Goal: Navigation & Orientation: Go to known website

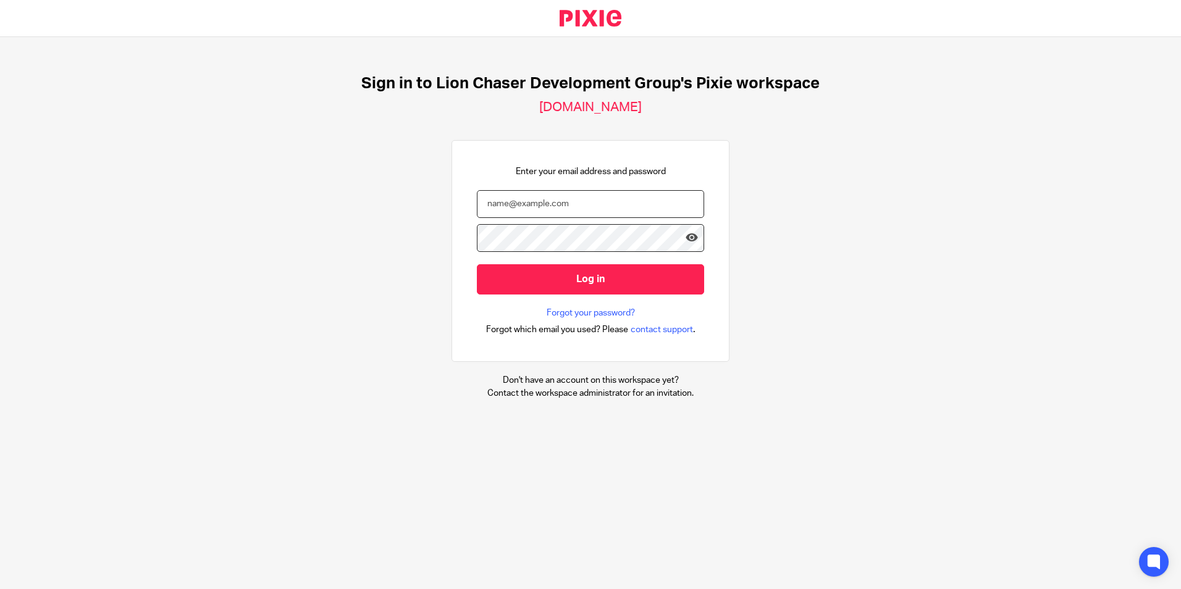
click at [638, 204] on input "email" at bounding box center [590, 204] width 227 height 28
click at [0, 588] on com-1password-button at bounding box center [0, 589] width 0 height 0
type input "mbrown@lcdevgroup.com"
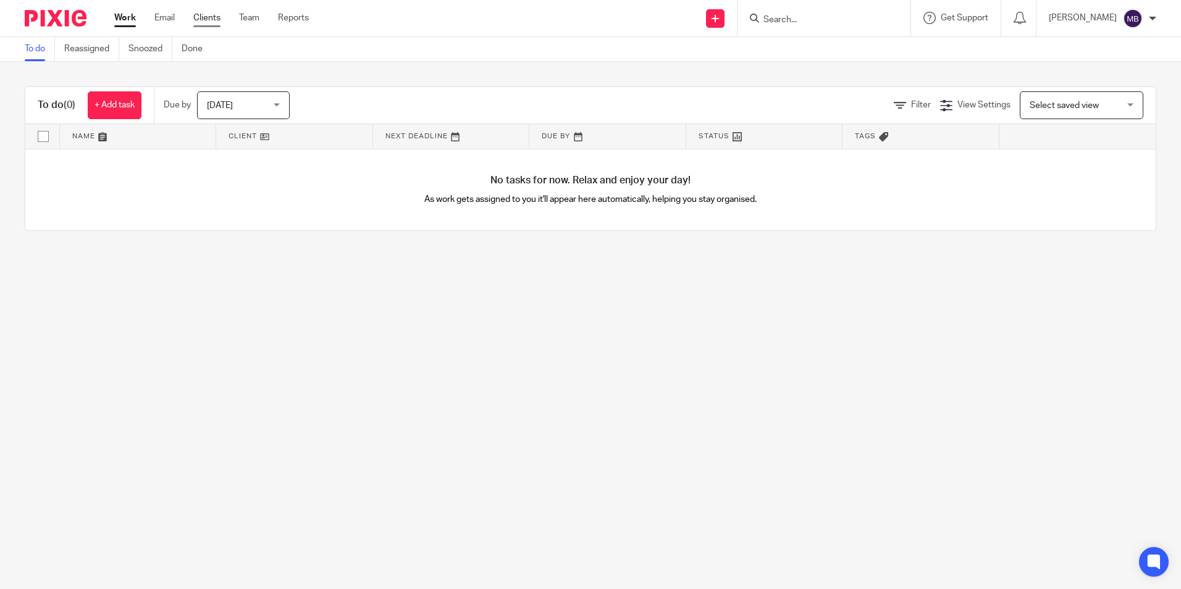
click at [218, 18] on link "Clients" at bounding box center [206, 18] width 27 height 12
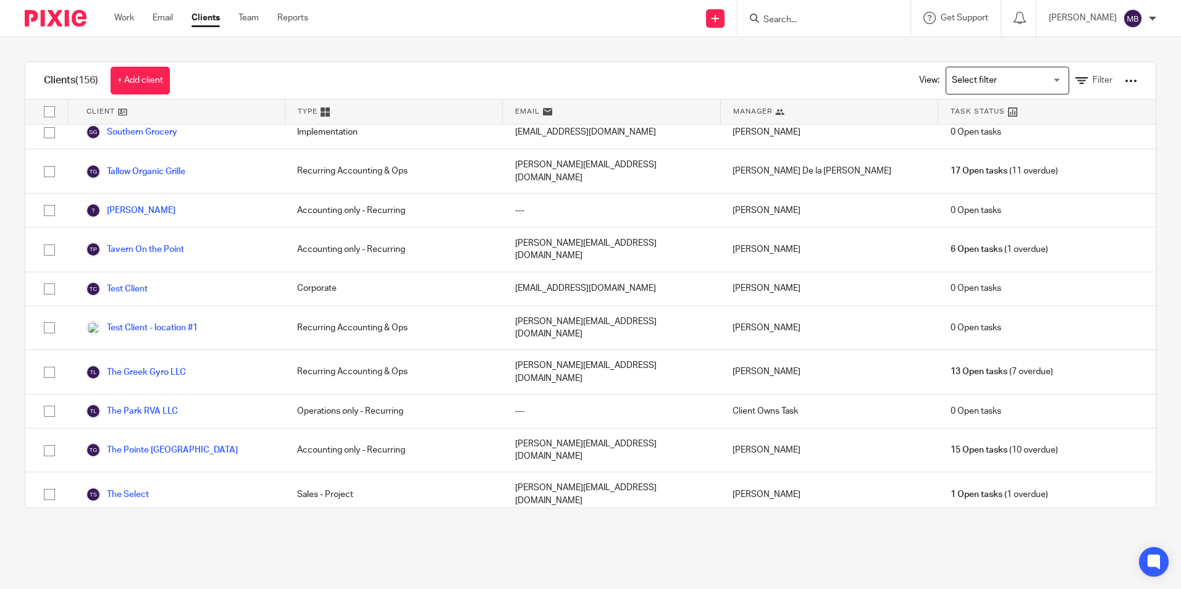
scroll to position [3540, 0]
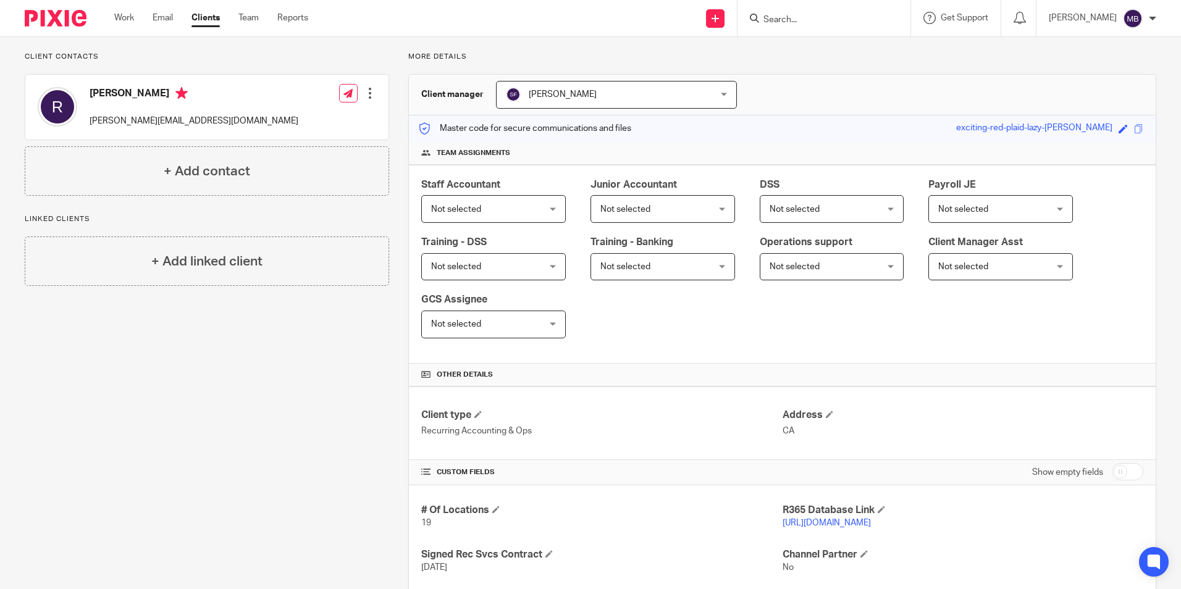
scroll to position [82, 0]
click at [840, 521] on link "[URL][DOMAIN_NAME]" at bounding box center [826, 520] width 88 height 9
click at [1155, 15] on div at bounding box center [1151, 18] width 7 height 7
click at [1099, 84] on span "Logout" at bounding box center [1099, 86] width 28 height 9
